Goal: Navigation & Orientation: Find specific page/section

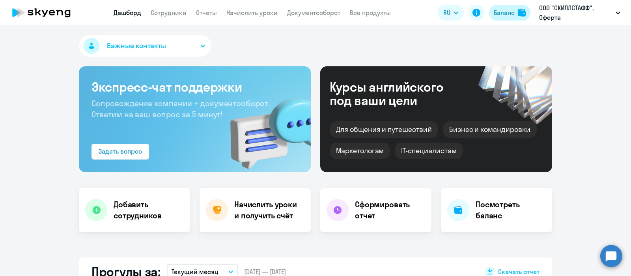
click at [509, 13] on div "Баланс" at bounding box center [504, 12] width 21 height 9
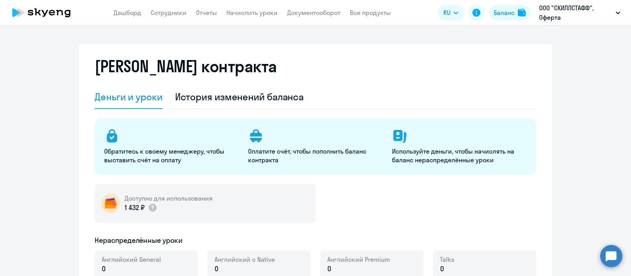
select select "english_adult_not_native_speaker"
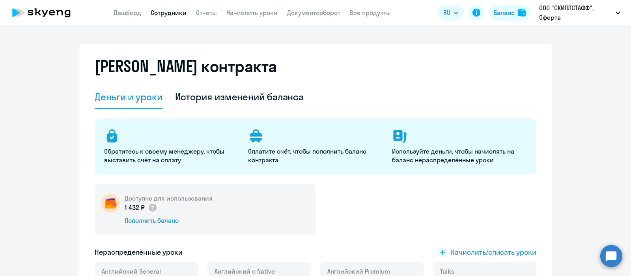
click at [177, 14] on link "Сотрудники" at bounding box center [169, 13] width 36 height 8
select select "30"
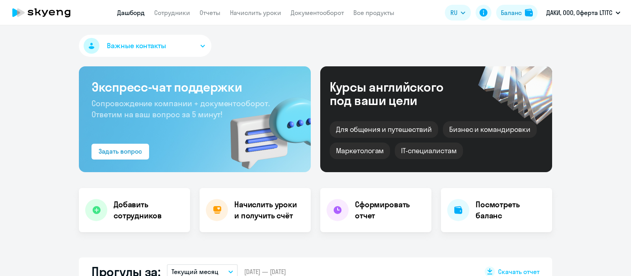
select select "30"
click at [174, 15] on link "Сотрудники" at bounding box center [172, 13] width 36 height 8
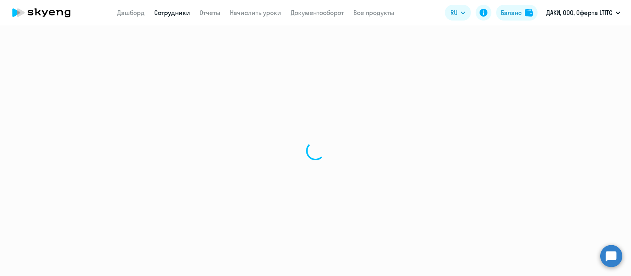
select select "30"
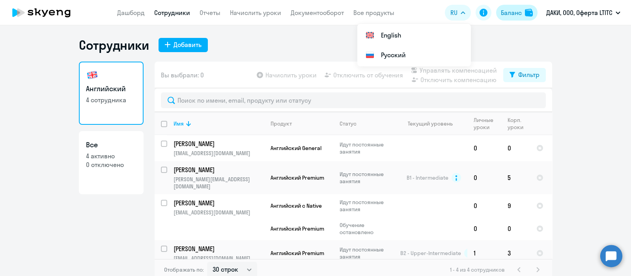
click at [519, 9] on div "Баланс" at bounding box center [511, 12] width 21 height 9
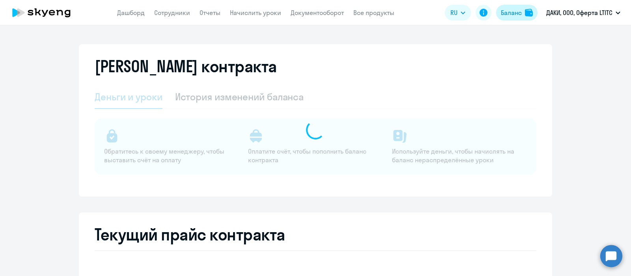
select select "english_adult_not_native_speaker"
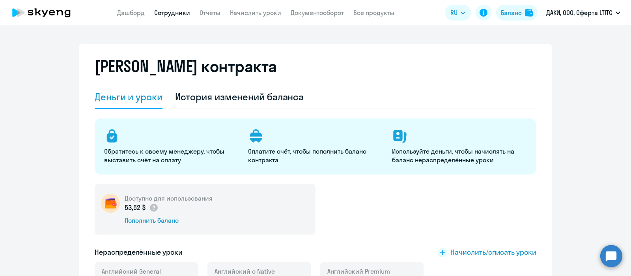
click at [173, 15] on link "Сотрудники" at bounding box center [172, 13] width 36 height 8
select select "30"
